Goal: Task Accomplishment & Management: Complete application form

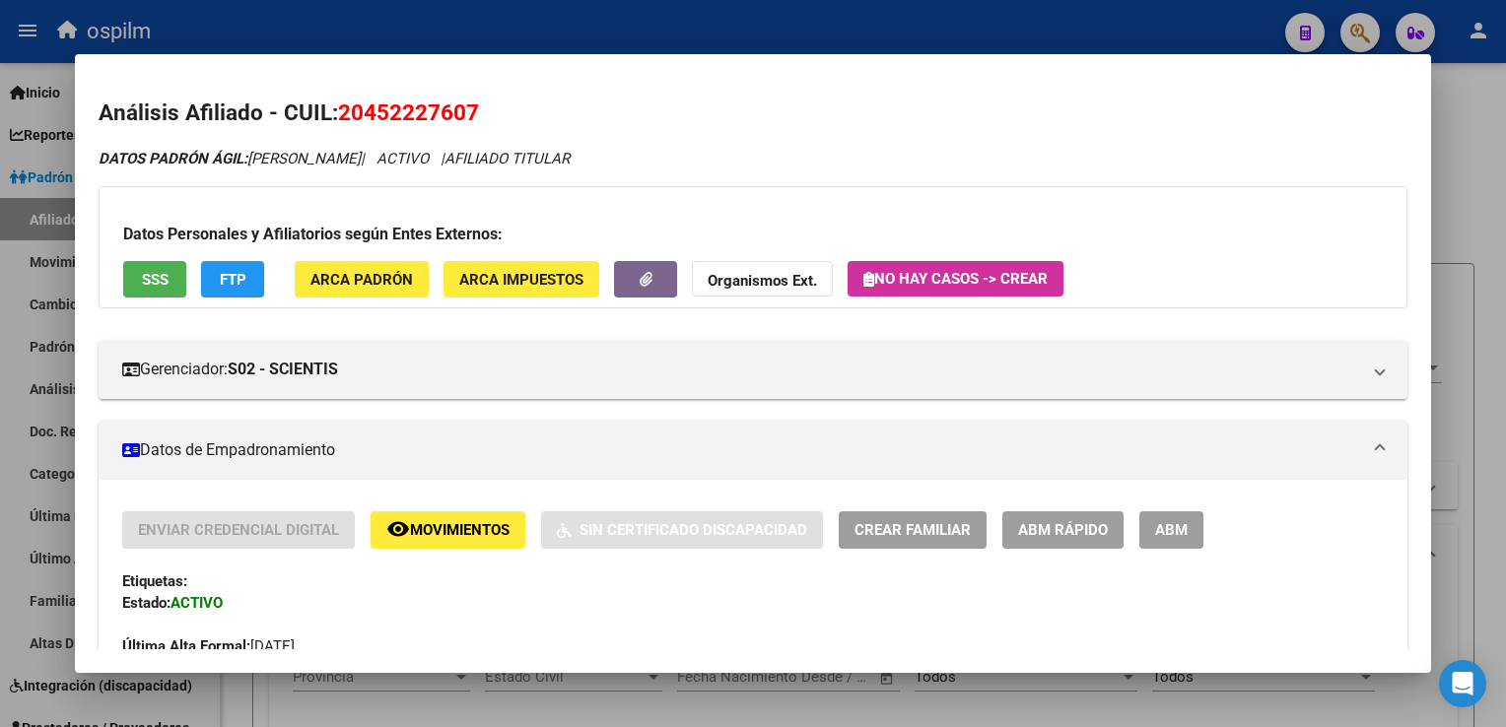
scroll to position [1605, 0]
click at [1505, 215] on div at bounding box center [753, 363] width 1506 height 727
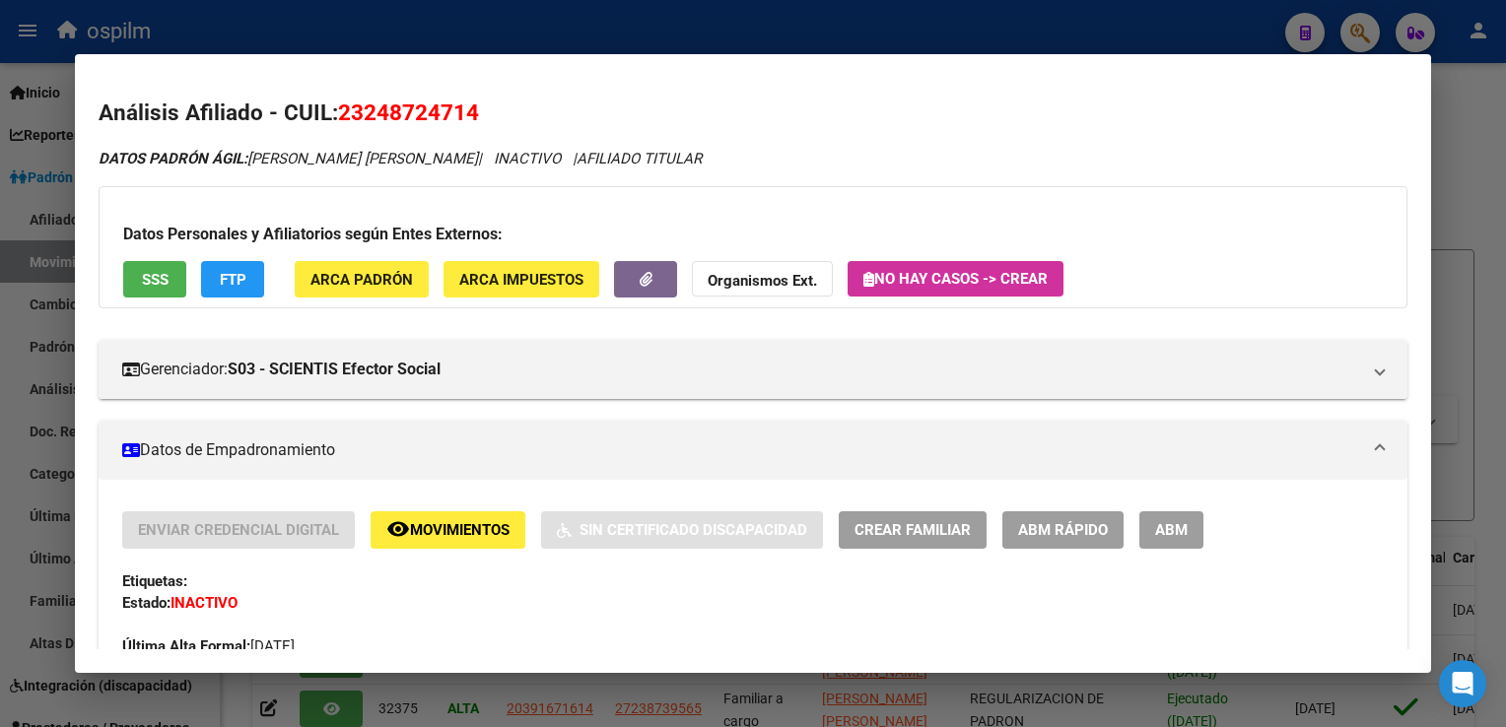
scroll to position [282, 0]
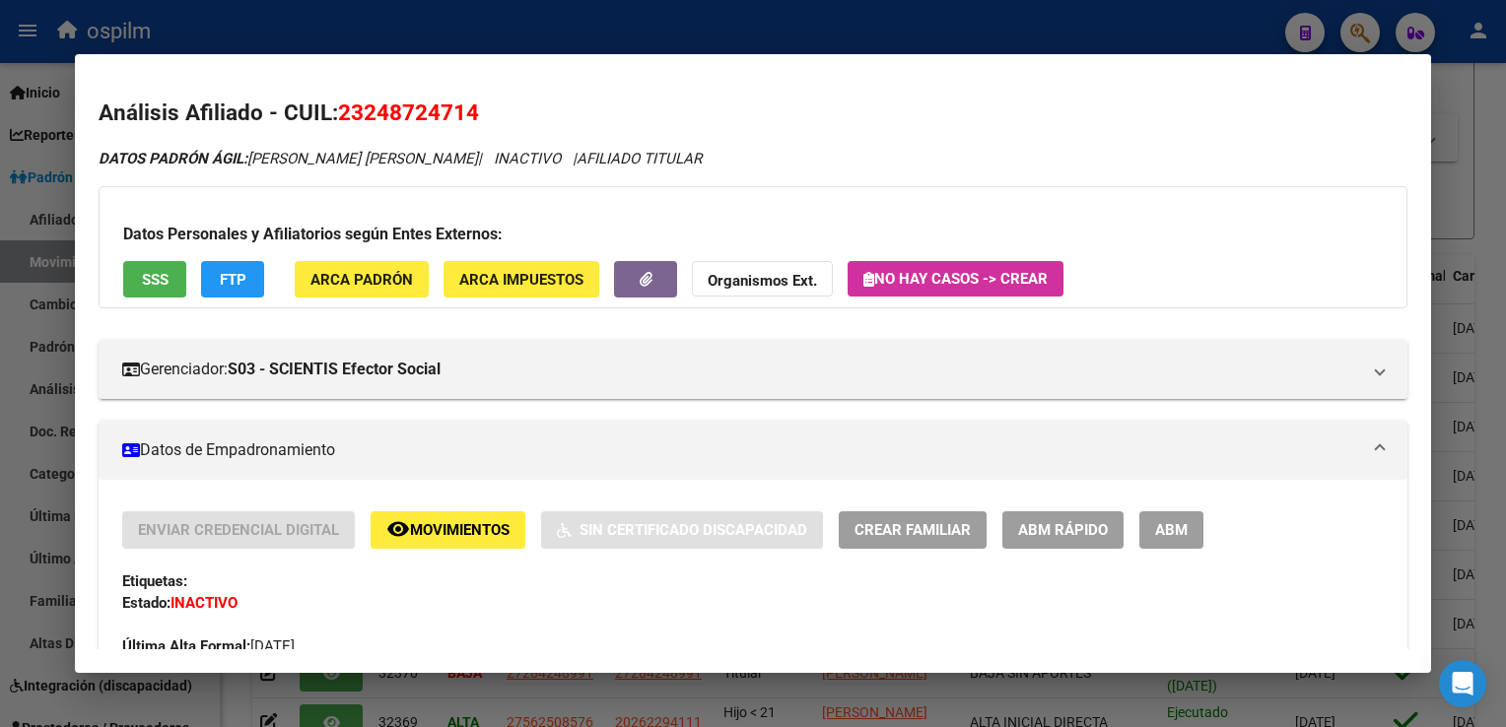
click at [210, 267] on button "FTP" at bounding box center [232, 279] width 63 height 36
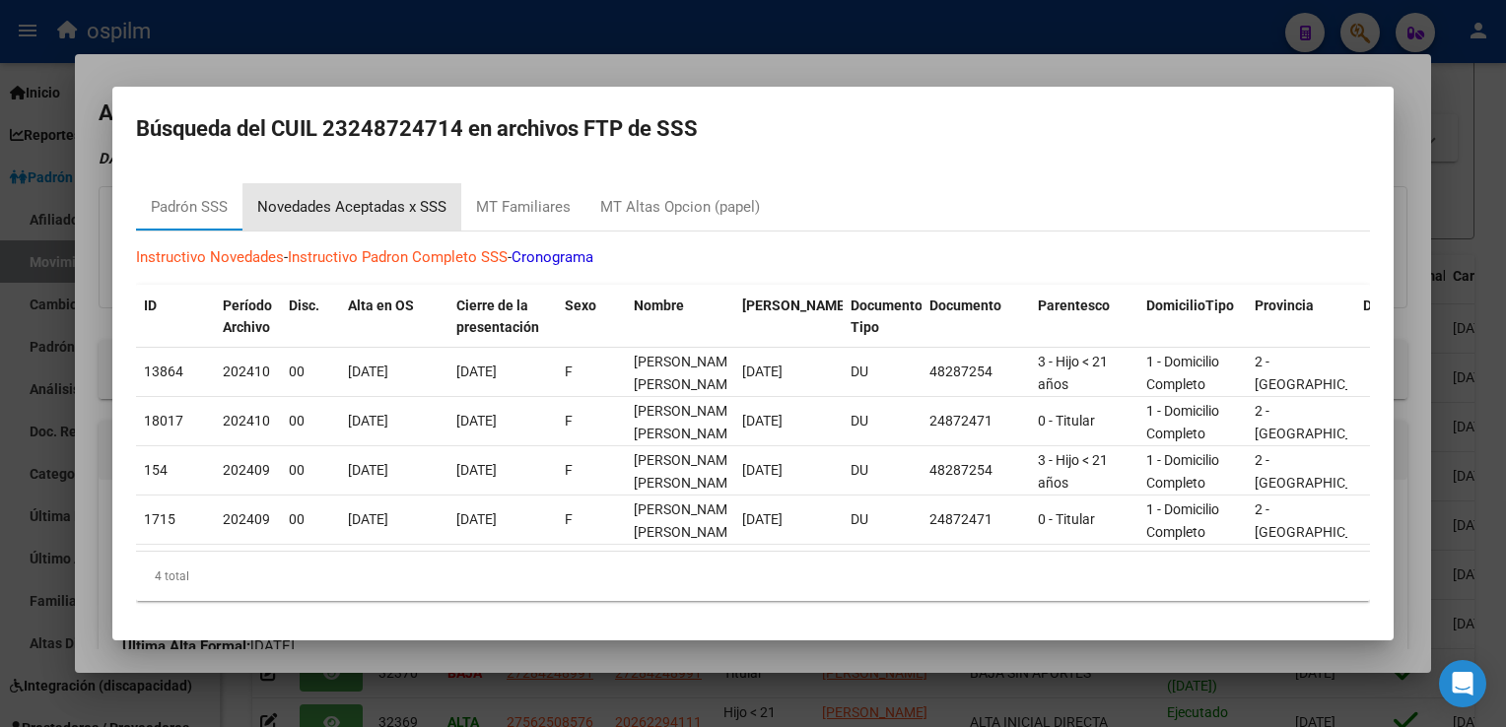
click at [371, 205] on div "Novedades Aceptadas x SSS" at bounding box center [351, 207] width 189 height 23
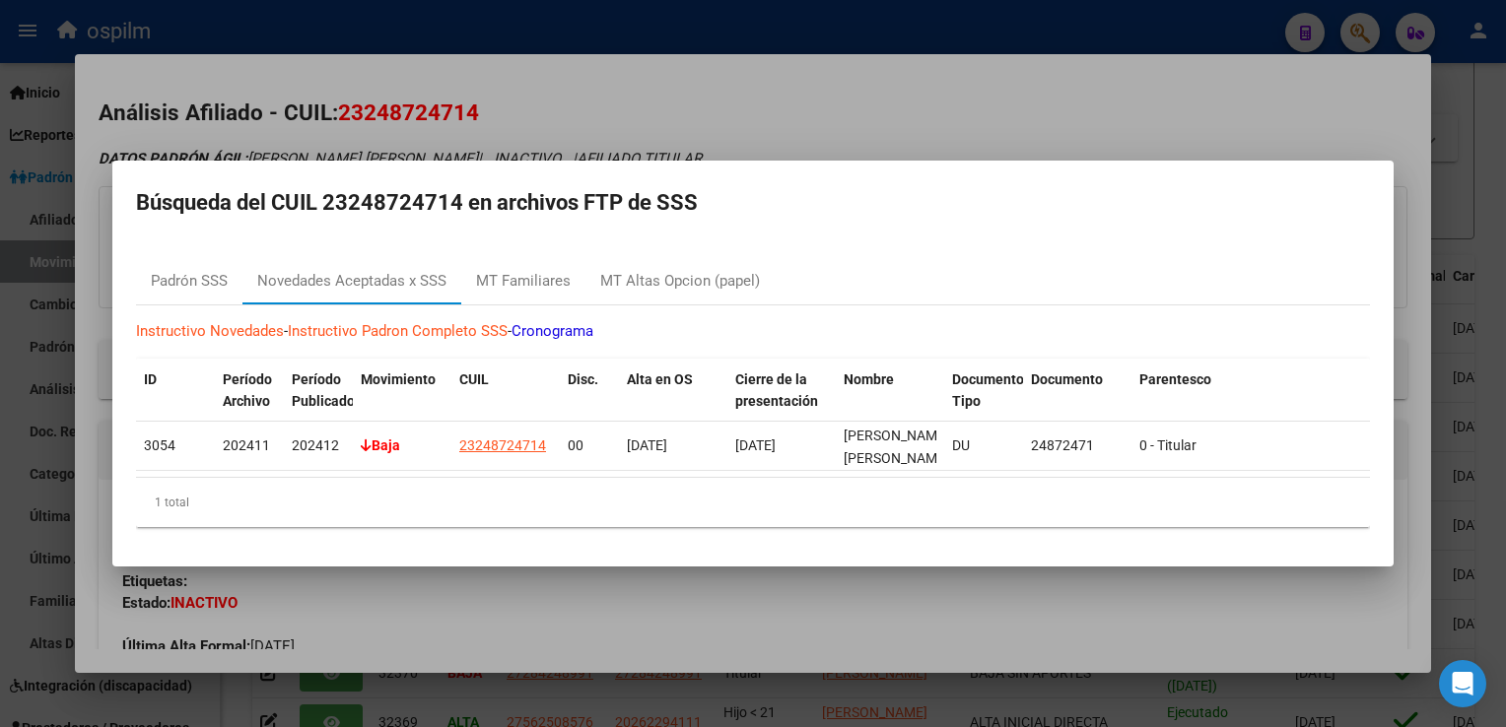
drag, startPoint x: 714, startPoint y: 107, endPoint x: 497, endPoint y: 419, distance: 379.5
click at [714, 107] on div at bounding box center [753, 363] width 1506 height 727
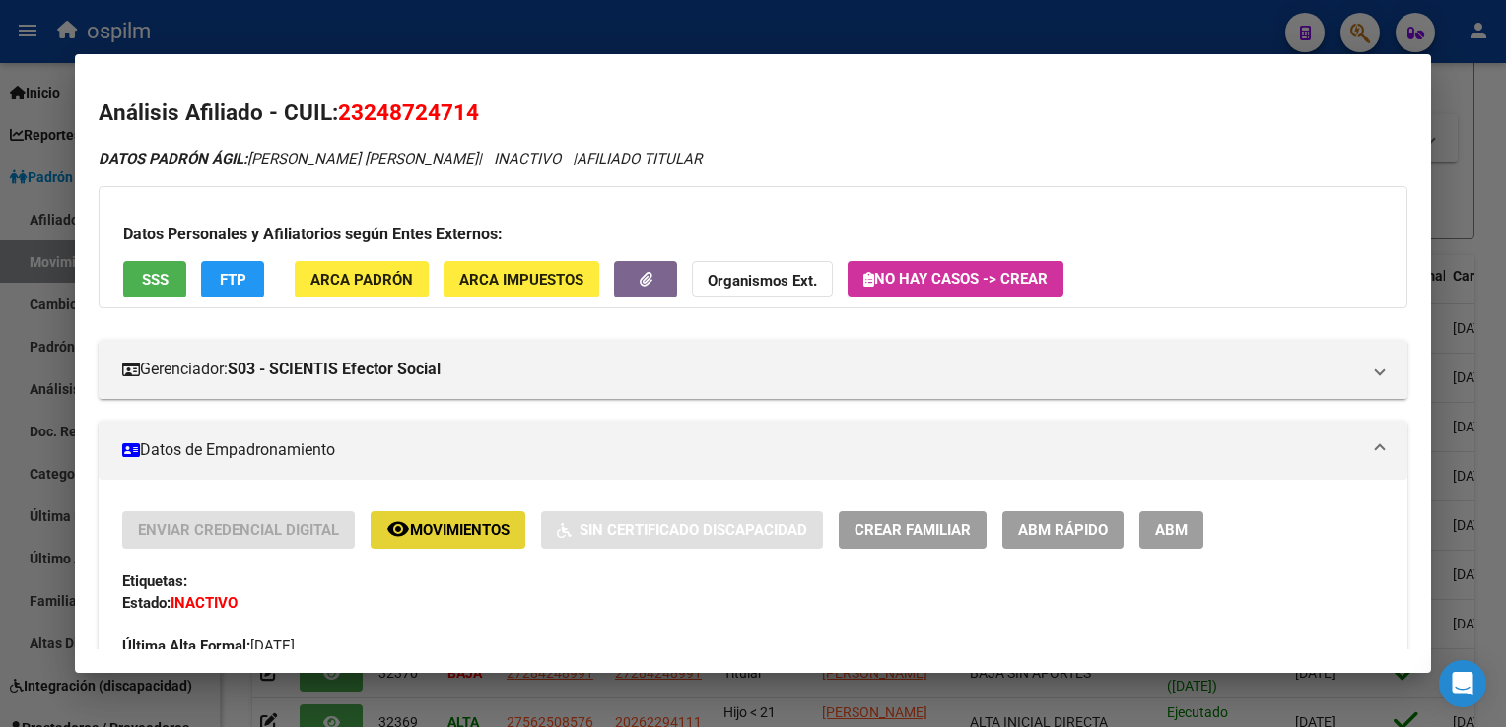
click at [470, 541] on button "remove_red_eye Movimientos" at bounding box center [448, 530] width 155 height 36
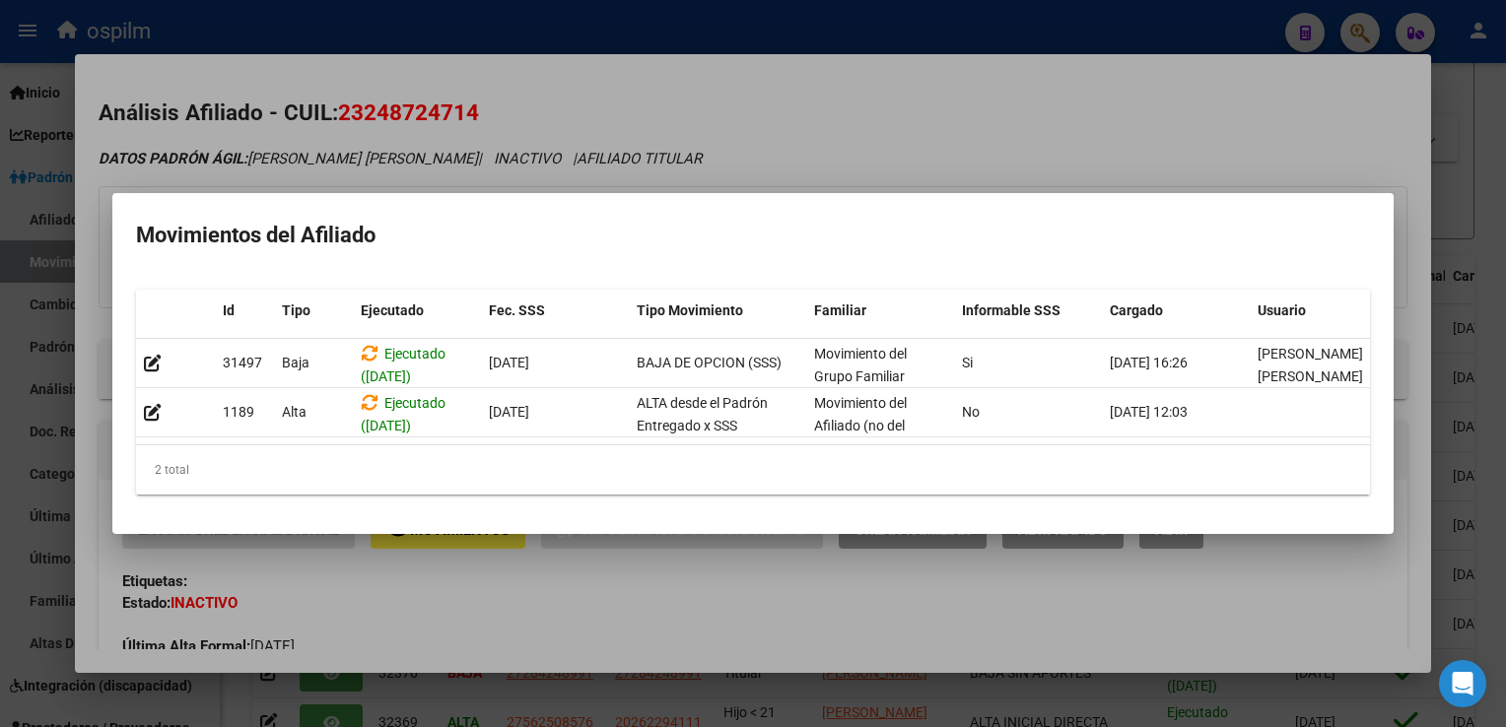
click at [781, 117] on div at bounding box center [753, 363] width 1506 height 727
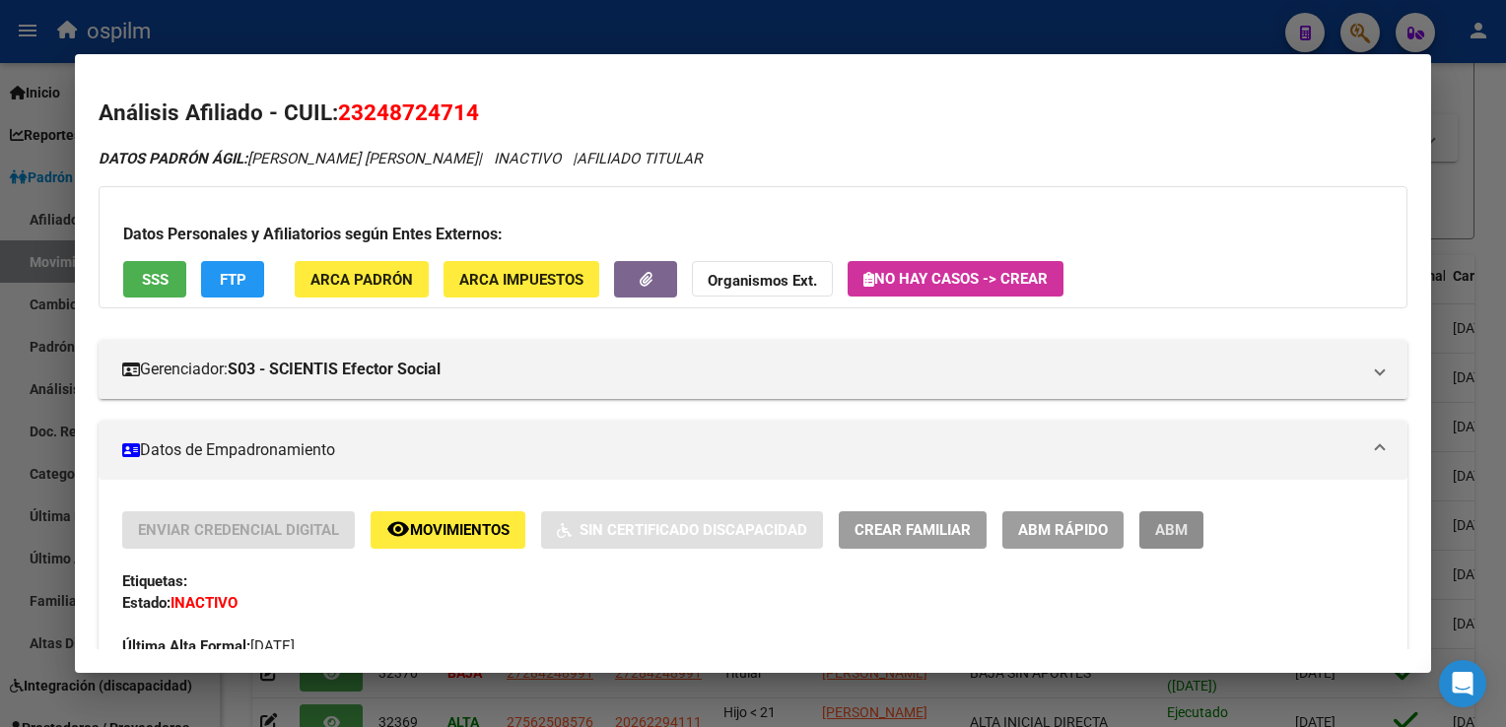
click at [1171, 530] on span "ABM" at bounding box center [1171, 531] width 33 height 18
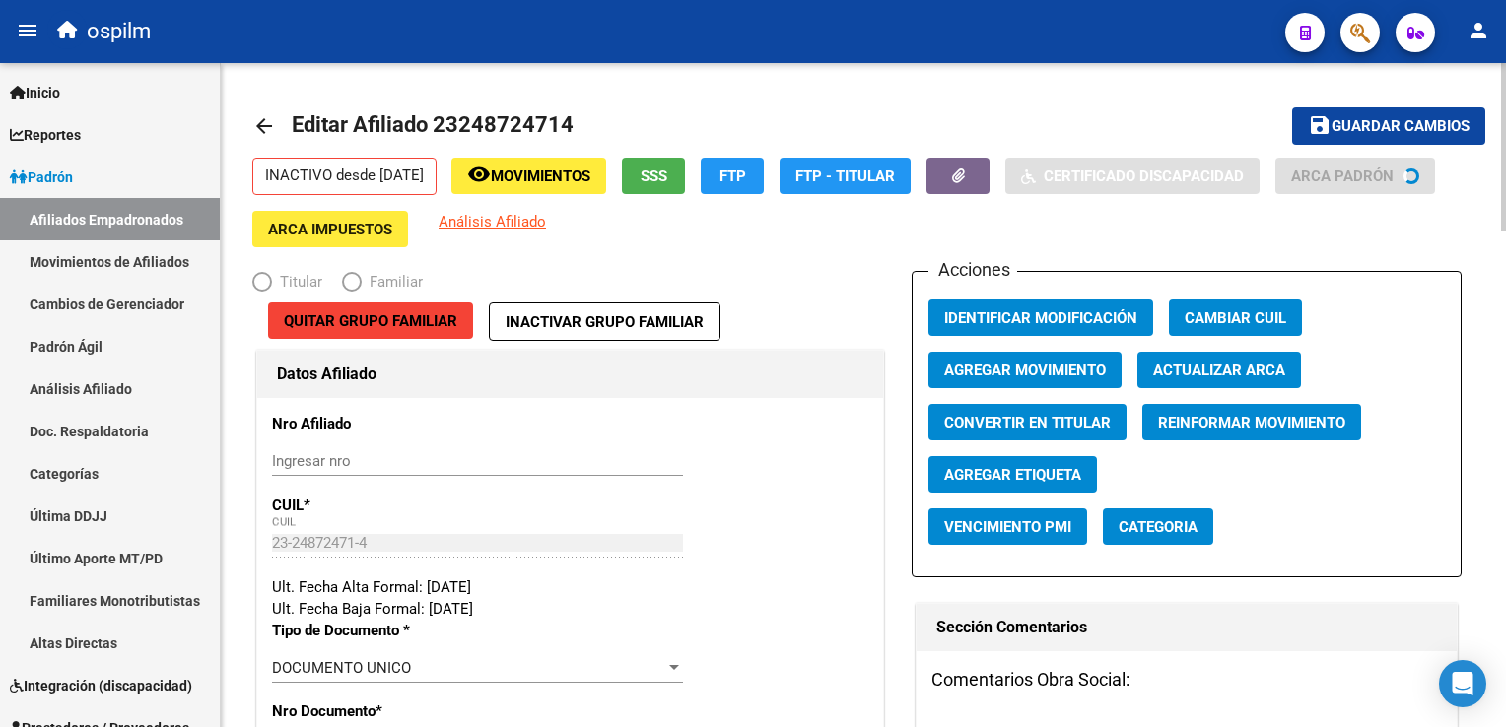
radio input "true"
type input "23-24872471-4"
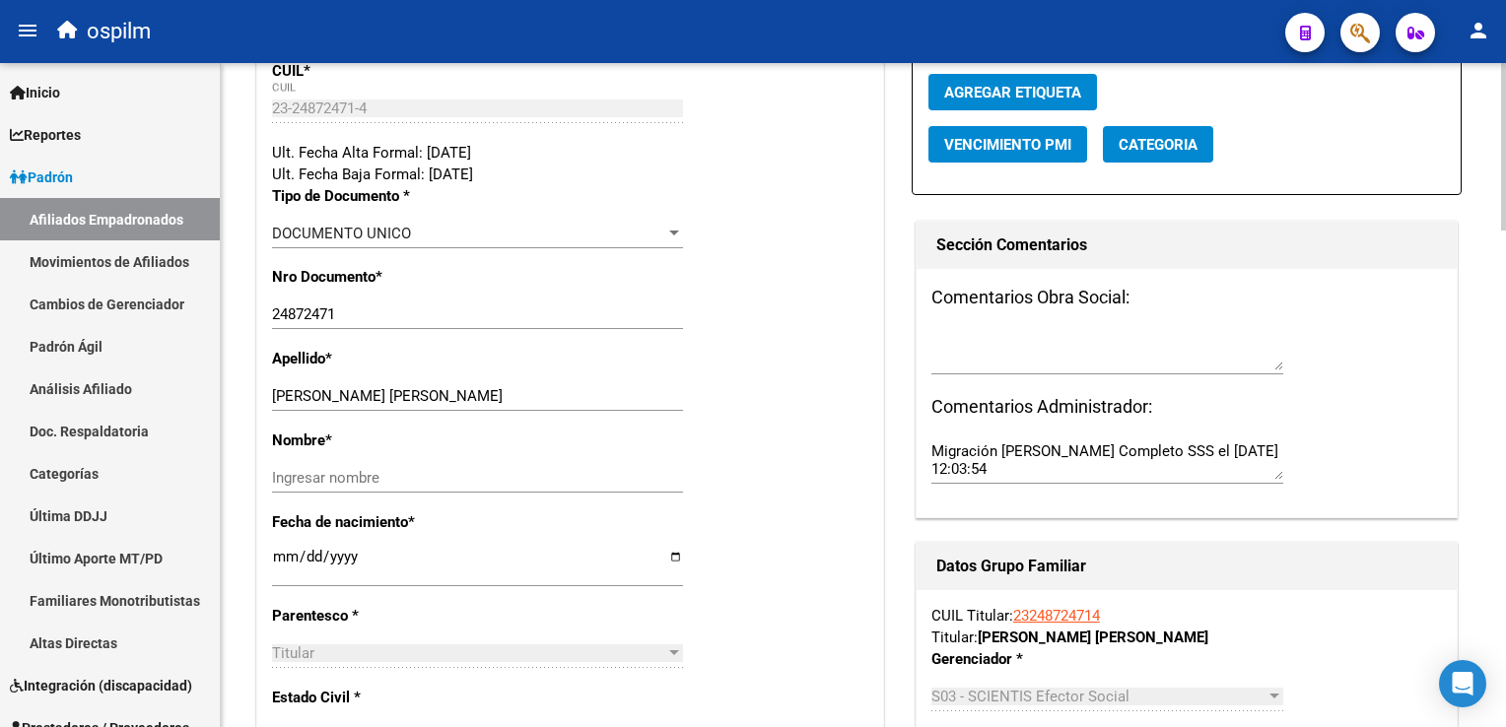
scroll to position [442, 0]
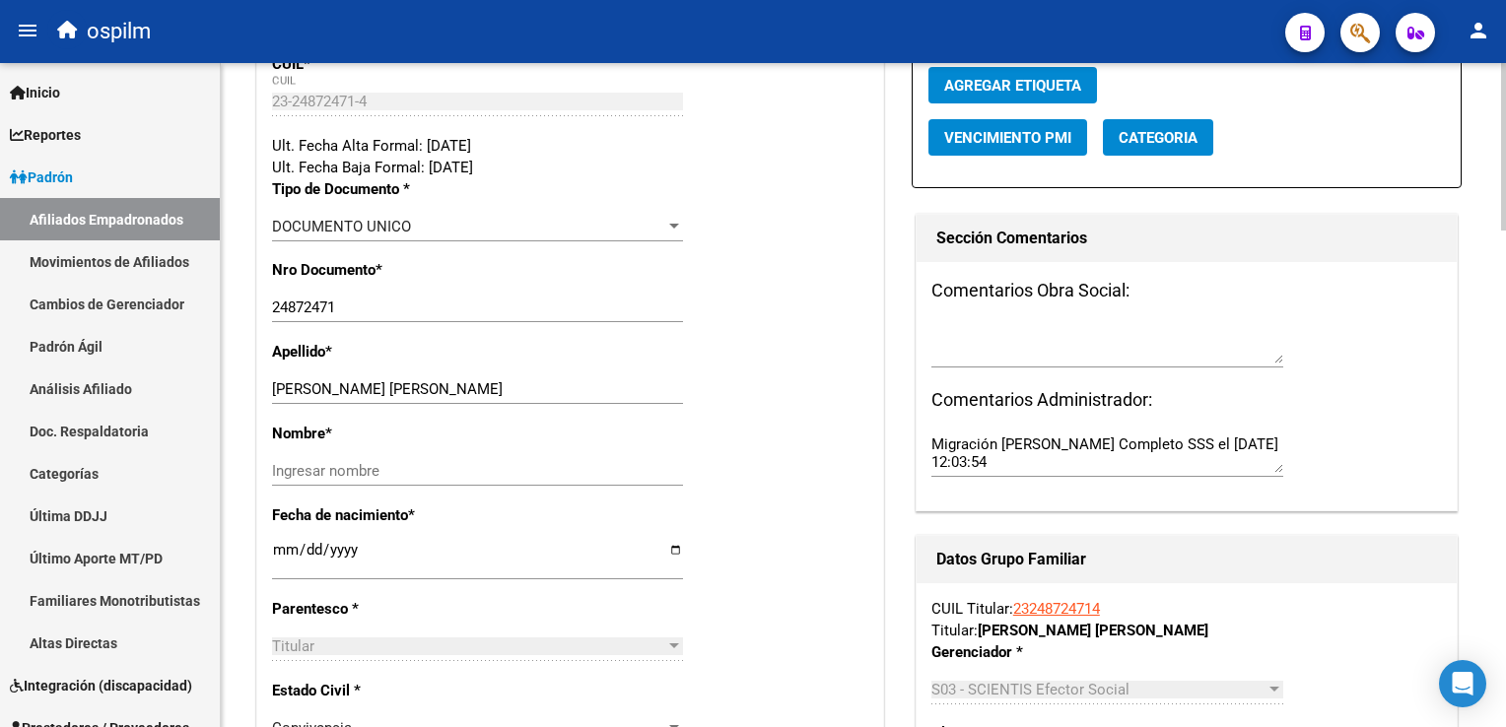
click at [1505, 258] on html "menu ospilm person Firma Express Inicio Calendario SSS Instructivos Contacto OS…" at bounding box center [753, 363] width 1506 height 727
drag, startPoint x: 323, startPoint y: 387, endPoint x: 463, endPoint y: 387, distance: 140.0
click at [463, 387] on input "PINTO MARIA ALEJANDRA" at bounding box center [477, 389] width 411 height 18
type input "PINTO"
click at [298, 465] on input "Ingresar nombre" at bounding box center [477, 471] width 411 height 18
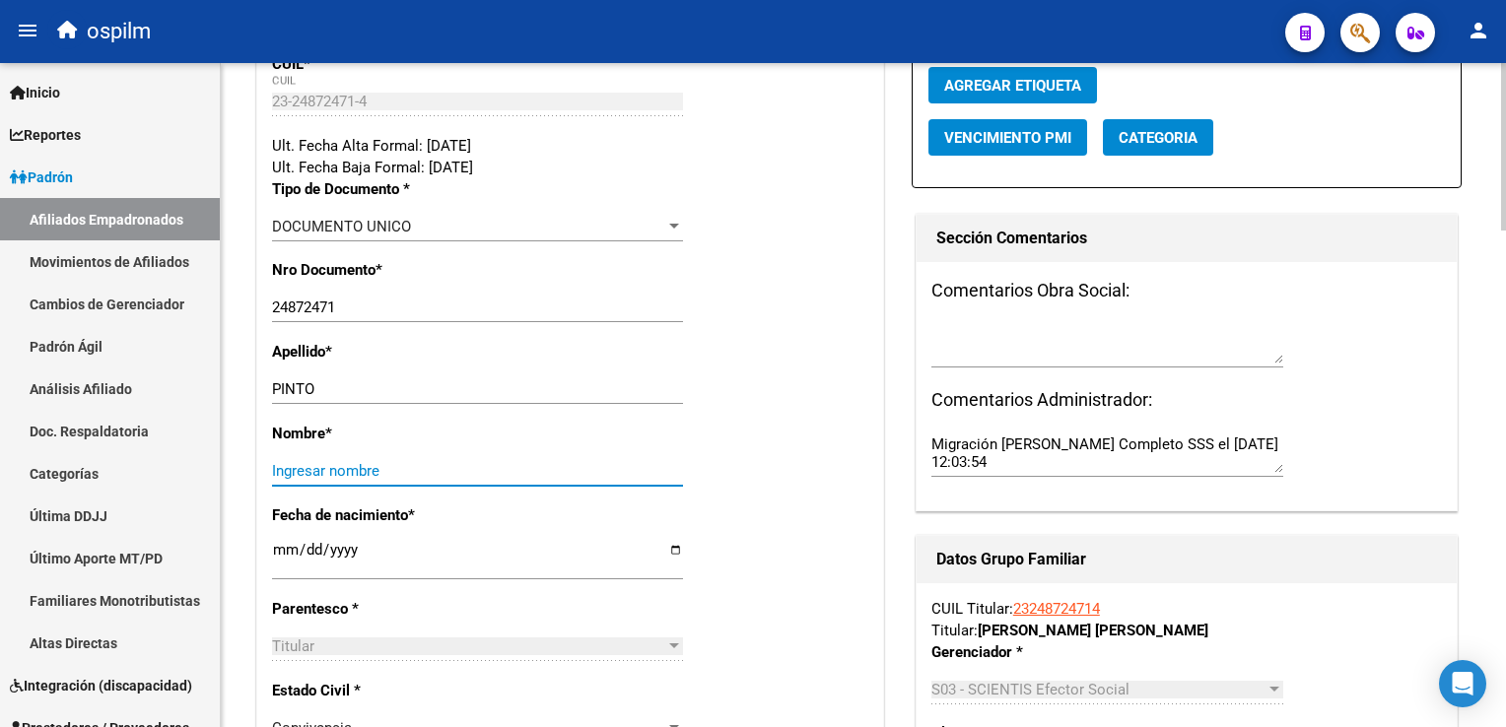
paste input "MARIA ALEJANDRA"
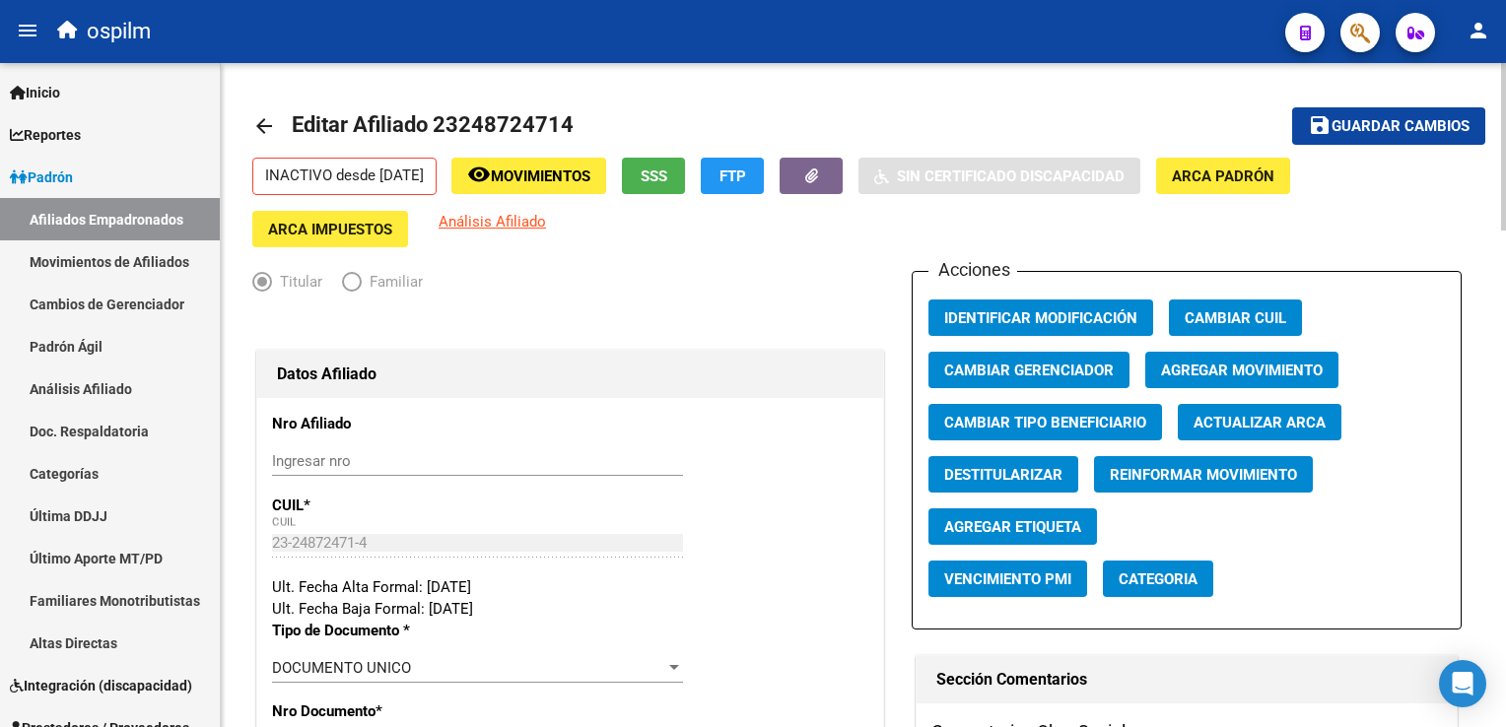
type input "MARIA ALEJANDRA"
click at [1190, 367] on span "Agregar Movimiento" at bounding box center [1242, 371] width 162 height 18
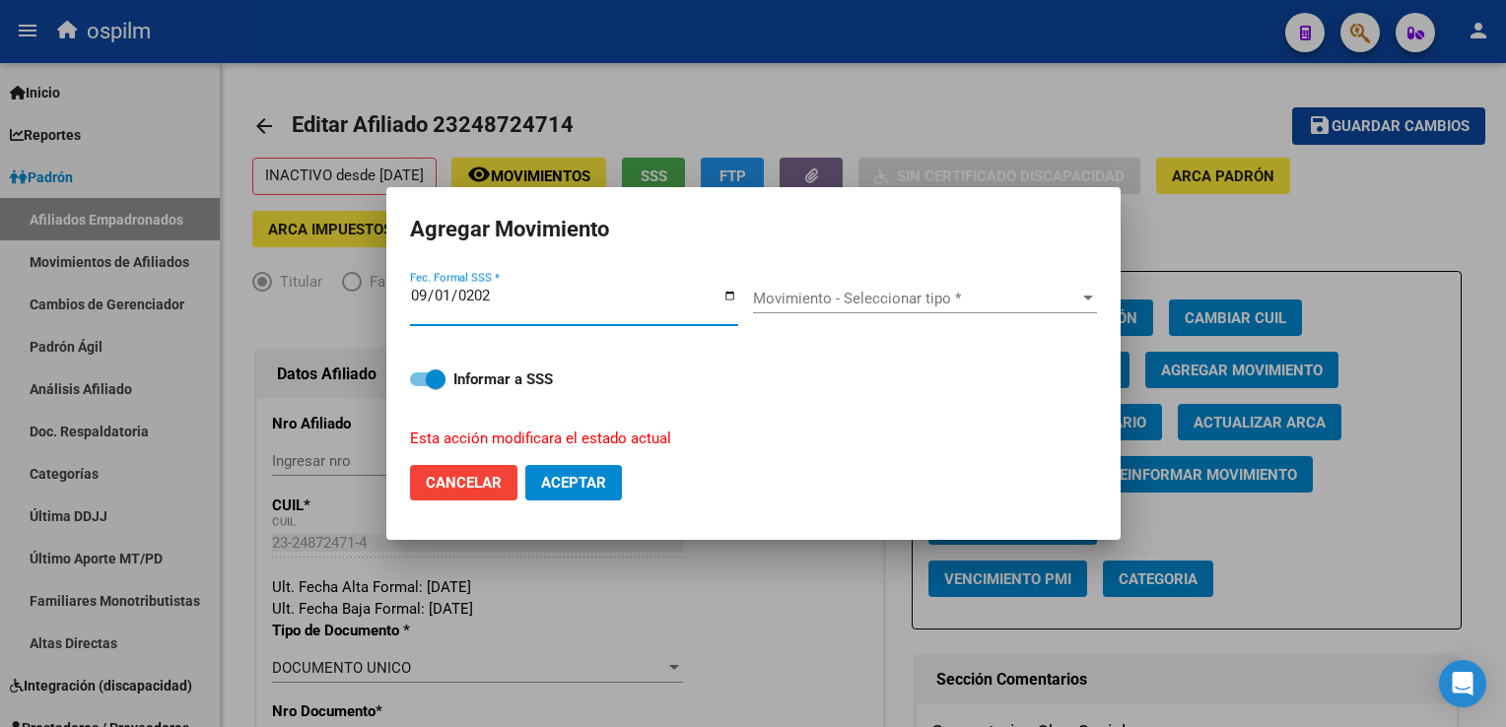
type input "2025-09-01"
click at [821, 294] on span "Movimiento - Seleccionar tipo *" at bounding box center [916, 299] width 326 height 18
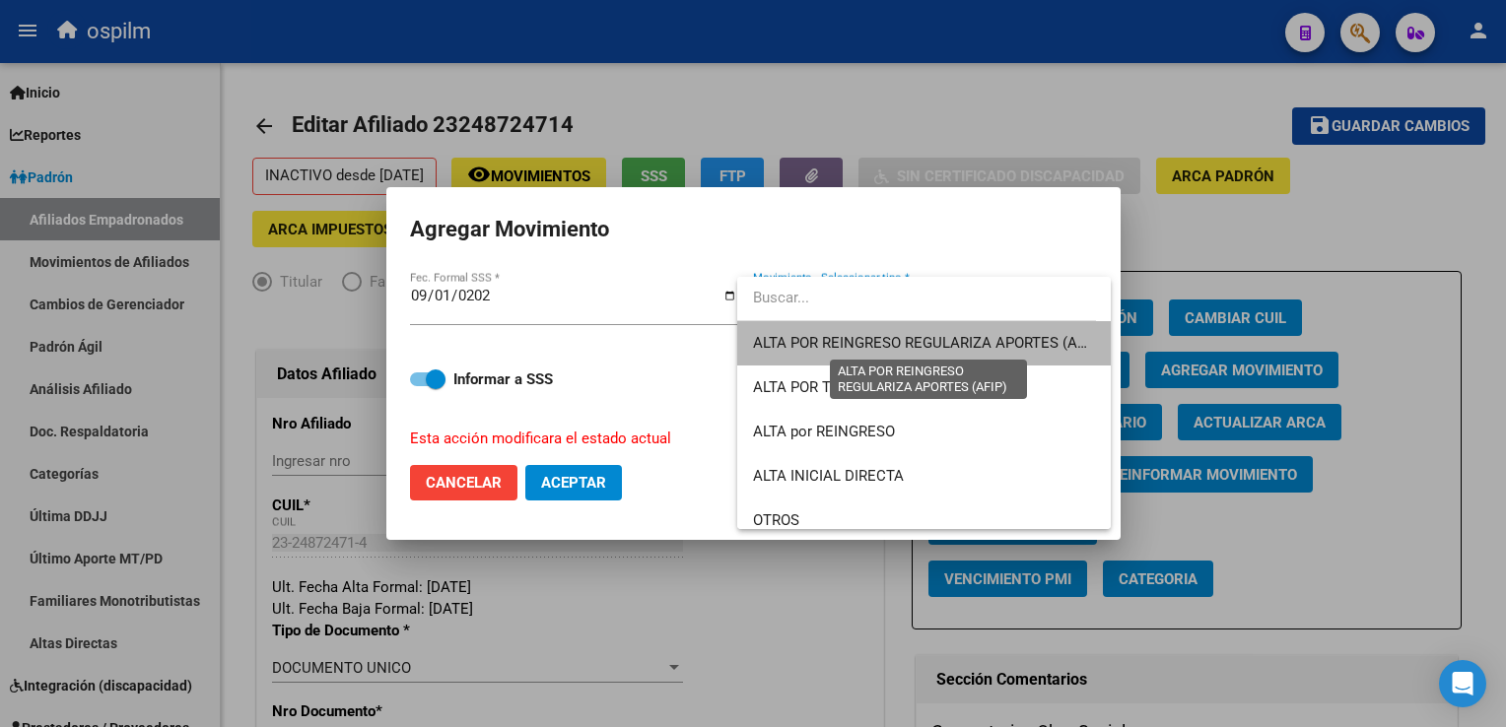
click at [993, 345] on span "ALTA POR REINGRESO REGULARIZA APORTES (AFIP)" at bounding box center [928, 343] width 350 height 18
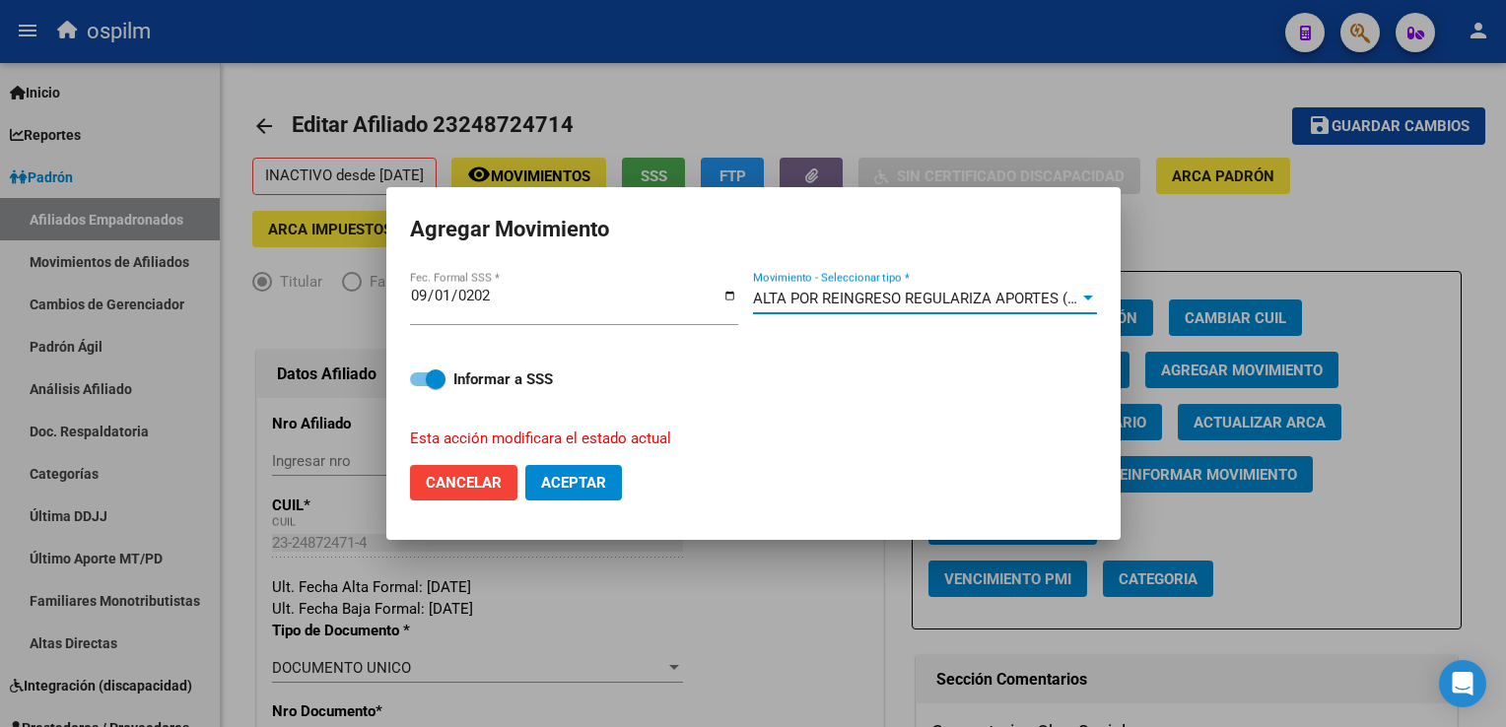
click at [580, 475] on span "Aceptar" at bounding box center [573, 483] width 65 height 18
checkbox input "false"
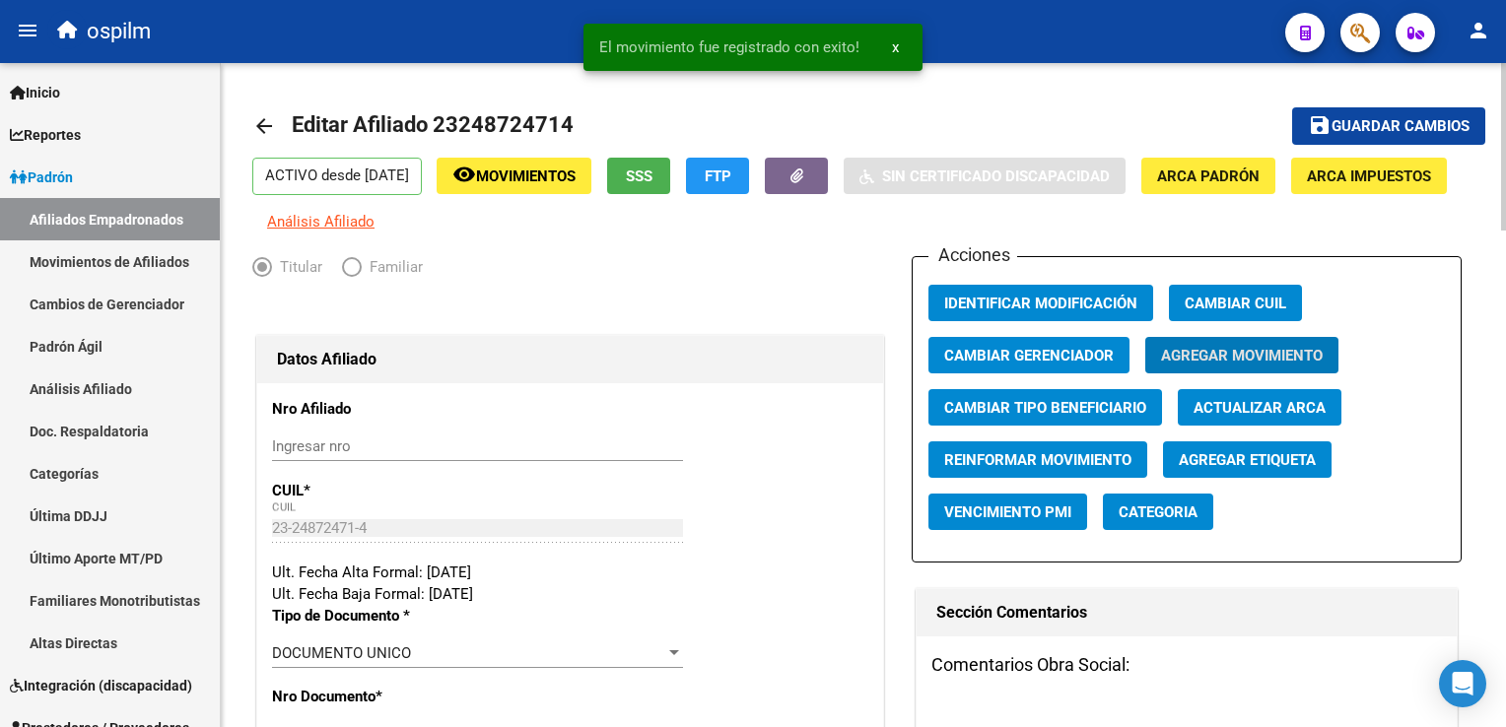
click at [1411, 119] on span "Guardar cambios" at bounding box center [1400, 127] width 138 height 18
